Goal: Information Seeking & Learning: Understand process/instructions

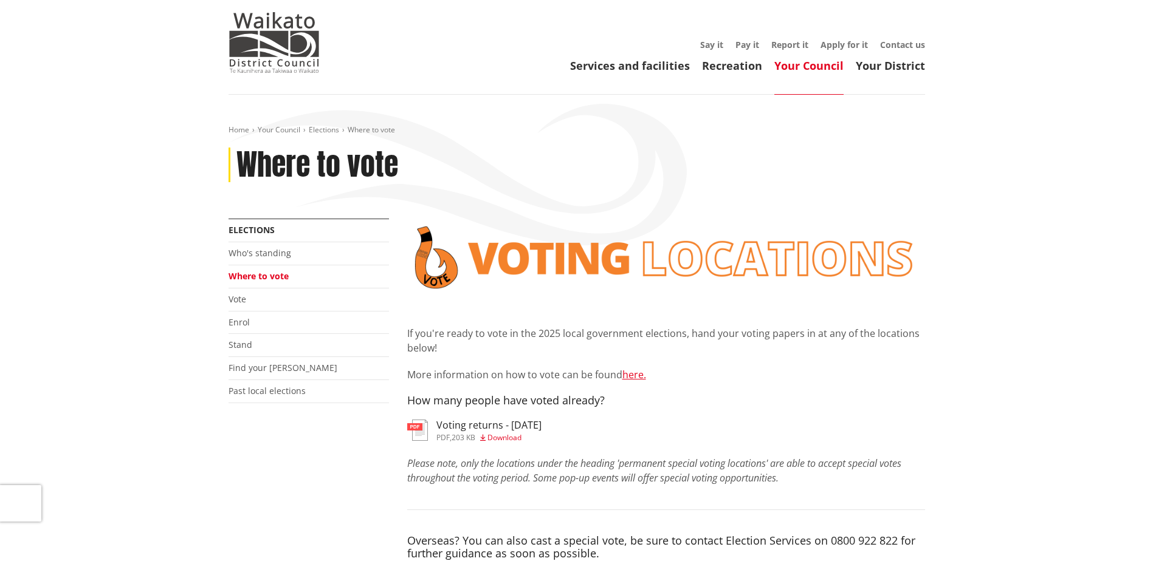
scroll to position [122, 0]
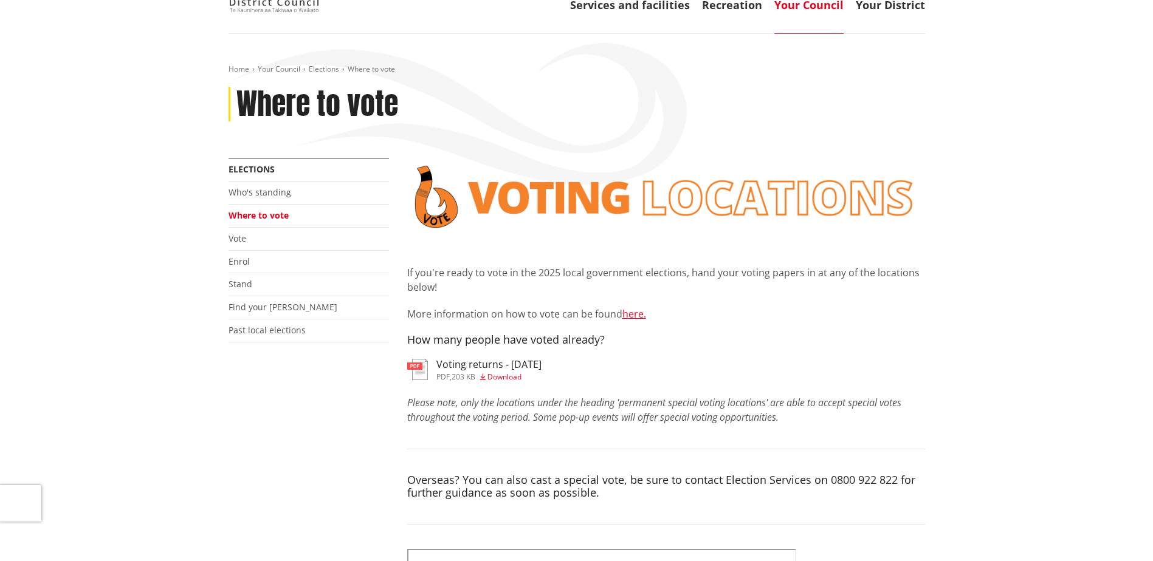
click at [475, 365] on h3 "Voting returns - [DATE]" at bounding box center [488, 365] width 105 height 12
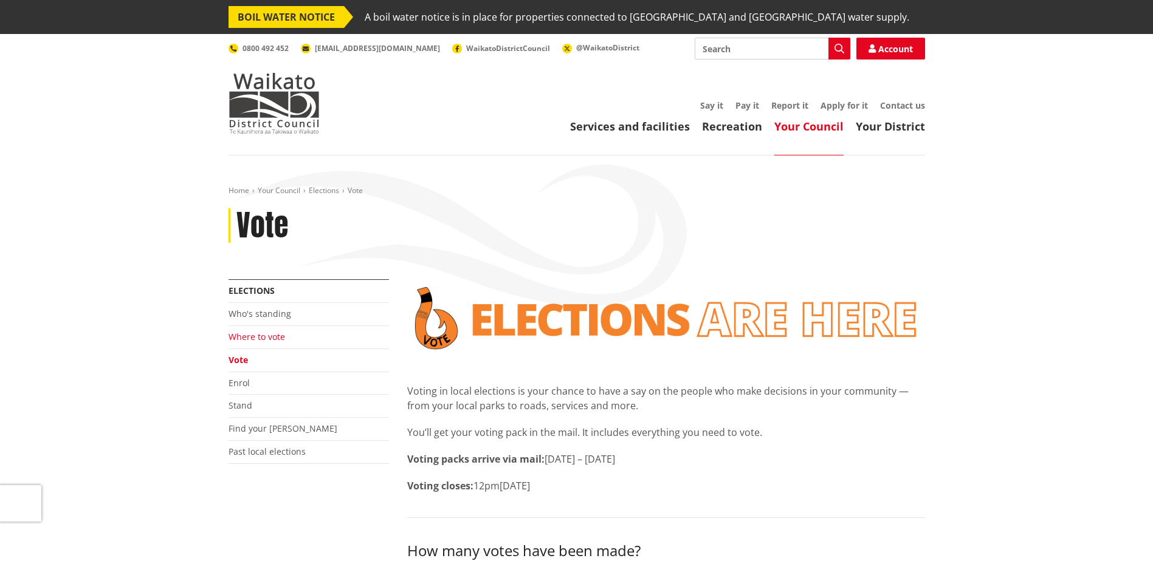
click at [263, 340] on link "Where to vote" at bounding box center [256, 337] width 57 height 12
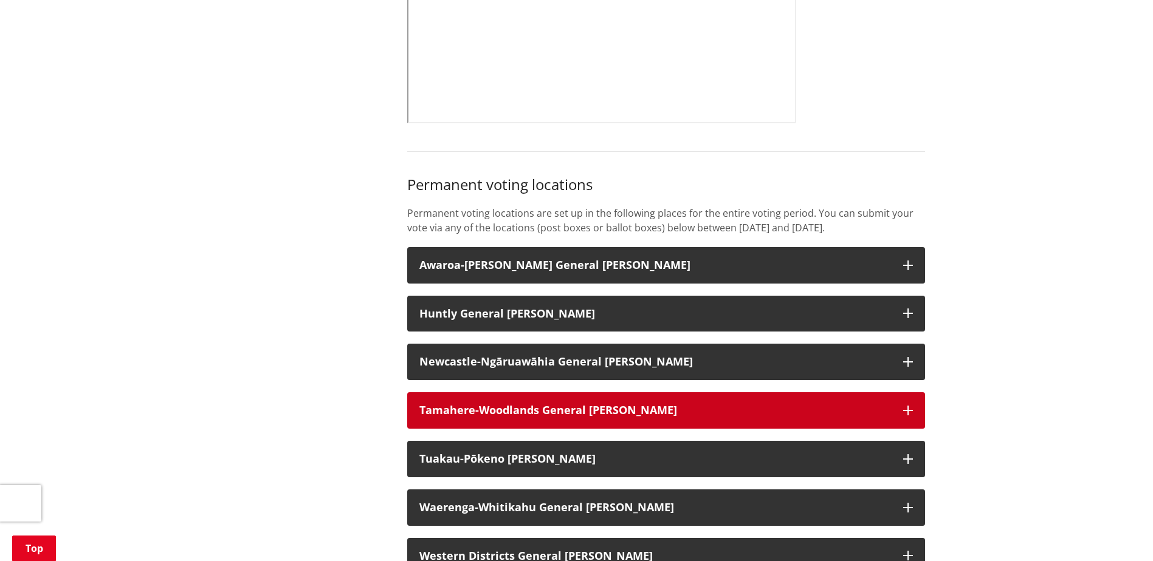
scroll to position [851, 0]
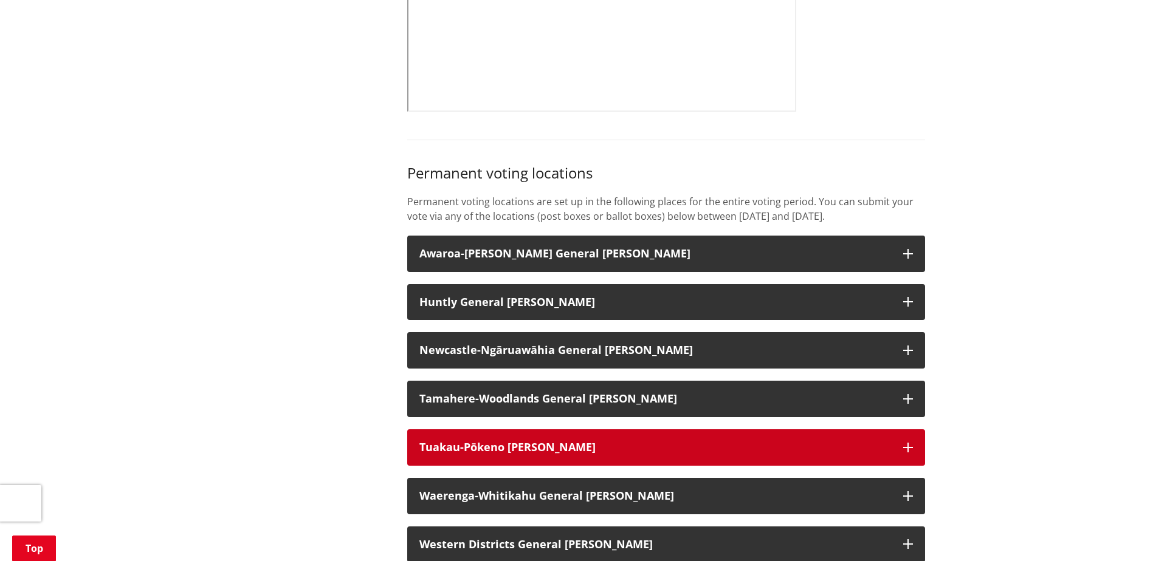
click at [907, 453] on icon "button" at bounding box center [908, 448] width 10 height 10
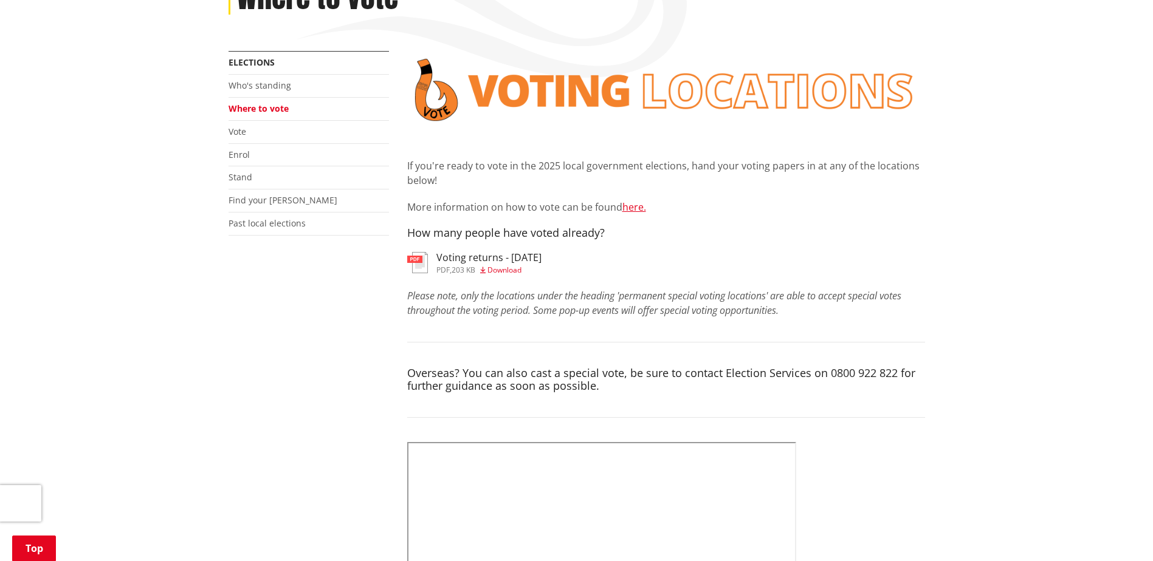
scroll to position [182, 0]
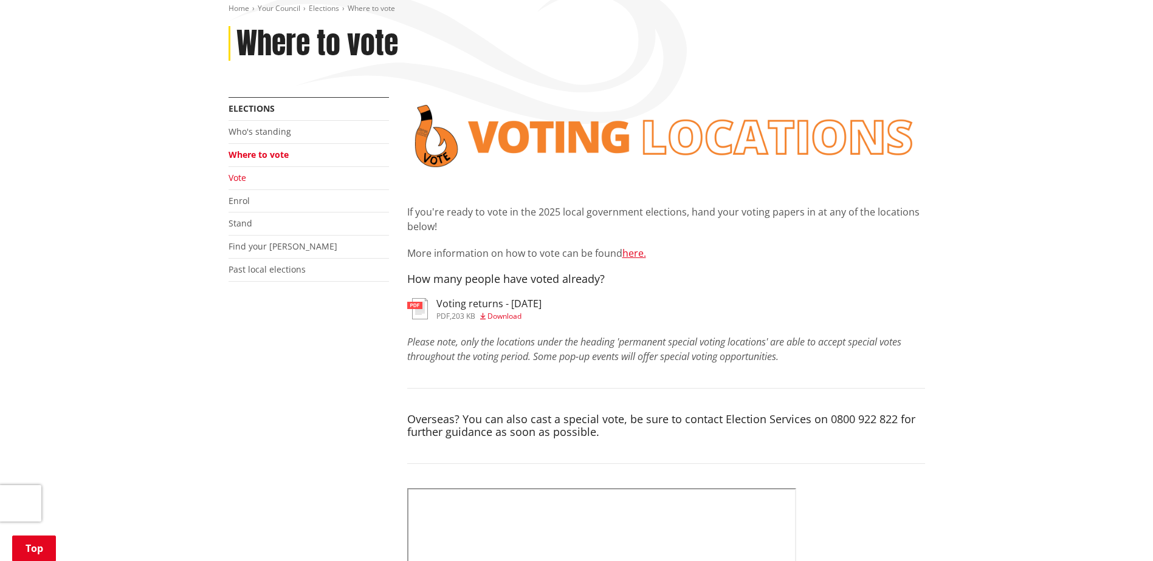
click at [239, 177] on link "Vote" at bounding box center [237, 178] width 18 height 12
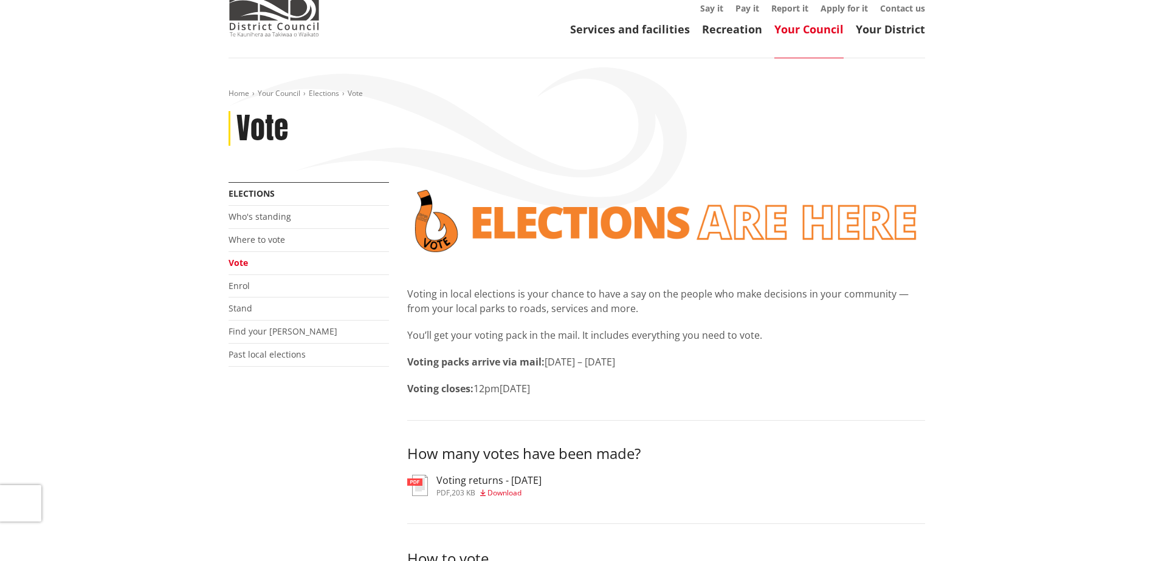
scroll to position [61, 0]
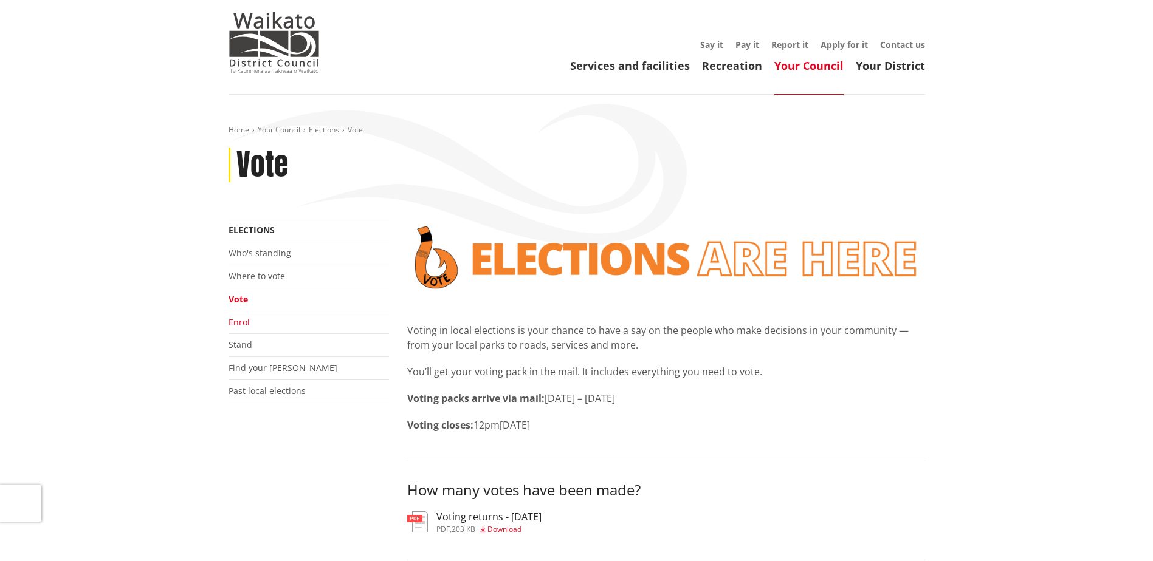
click at [247, 323] on link "Enrol" at bounding box center [238, 323] width 21 height 12
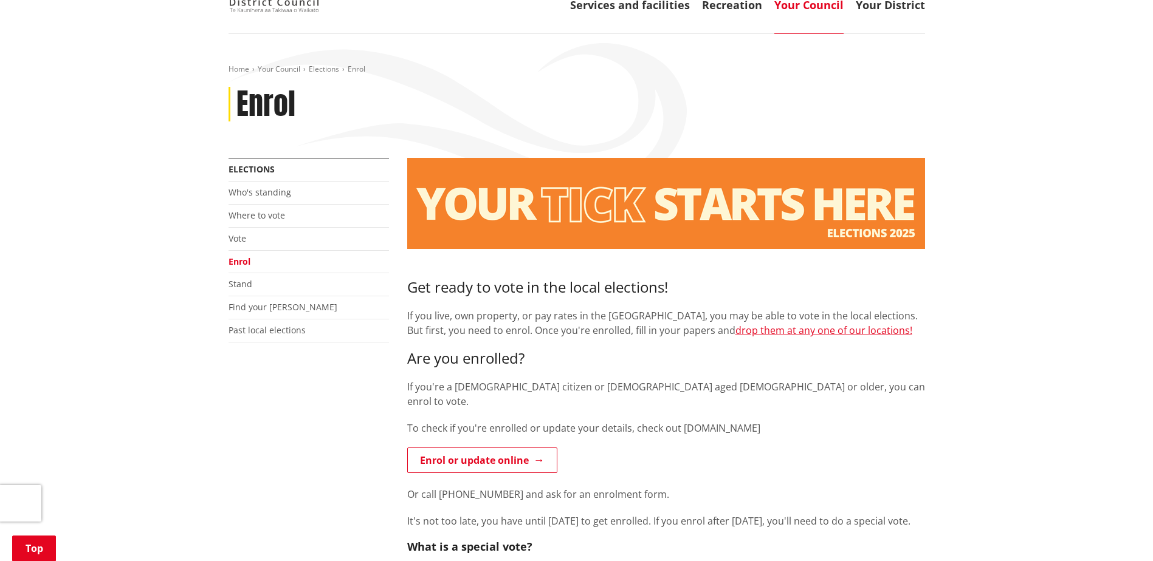
scroll to position [182, 0]
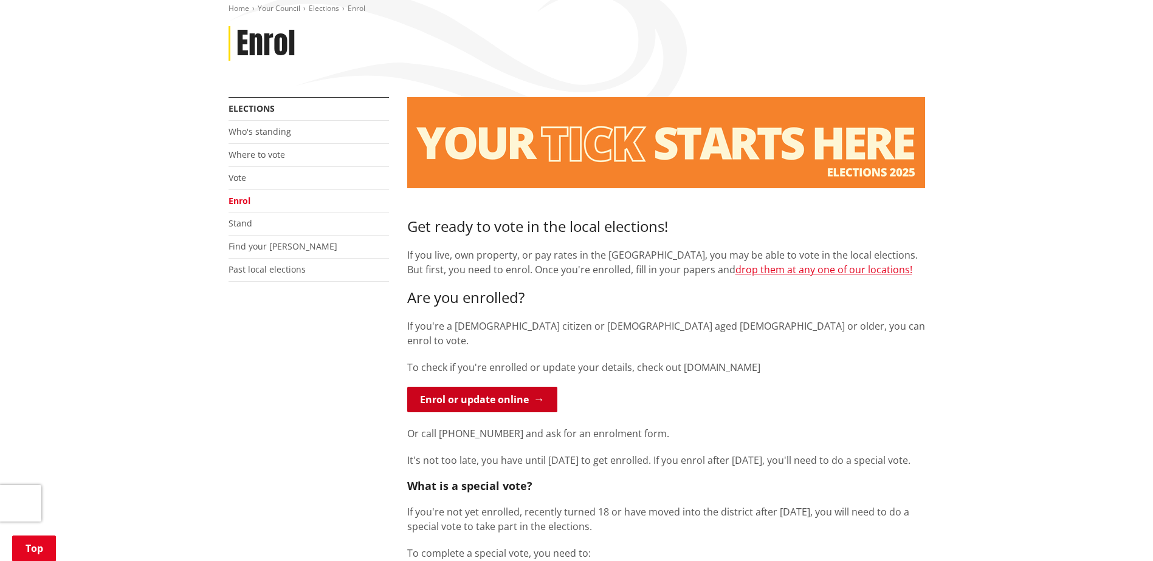
click at [494, 387] on link "Enrol or update online" at bounding box center [482, 400] width 150 height 26
